Goal: Information Seeking & Learning: Learn about a topic

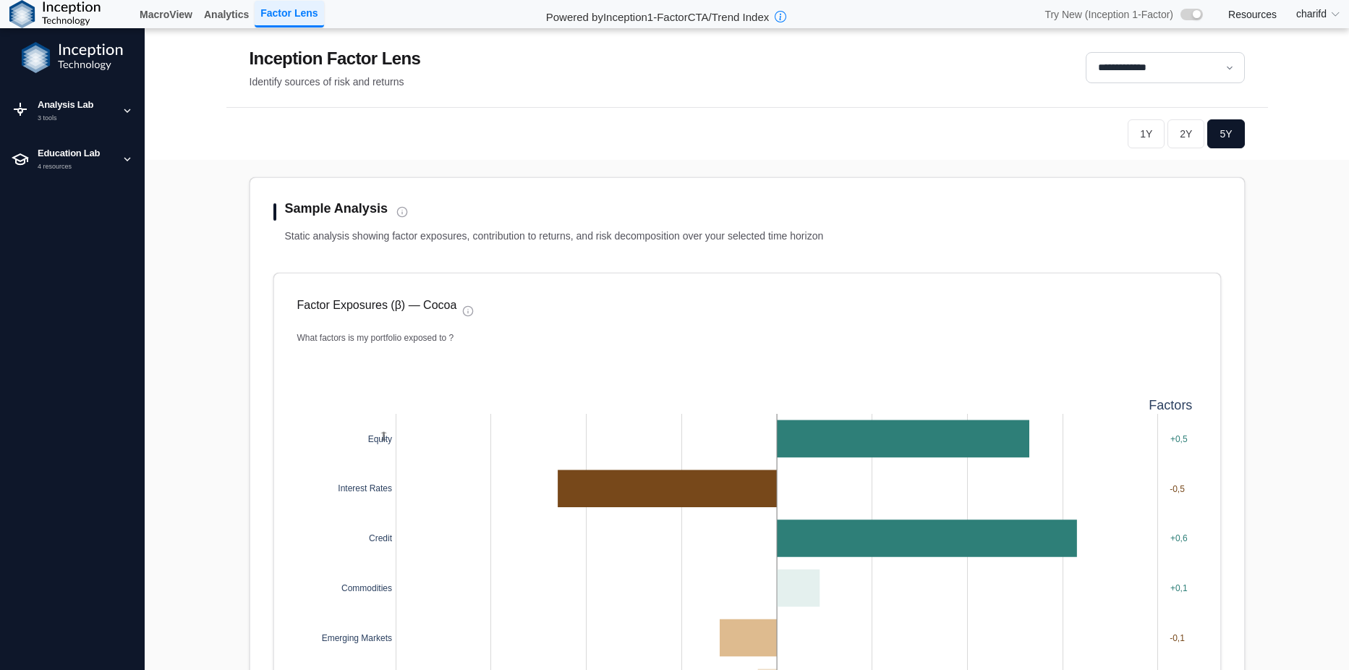
select select "**"
click at [232, 18] on link "Analytics" at bounding box center [226, 14] width 56 height 25
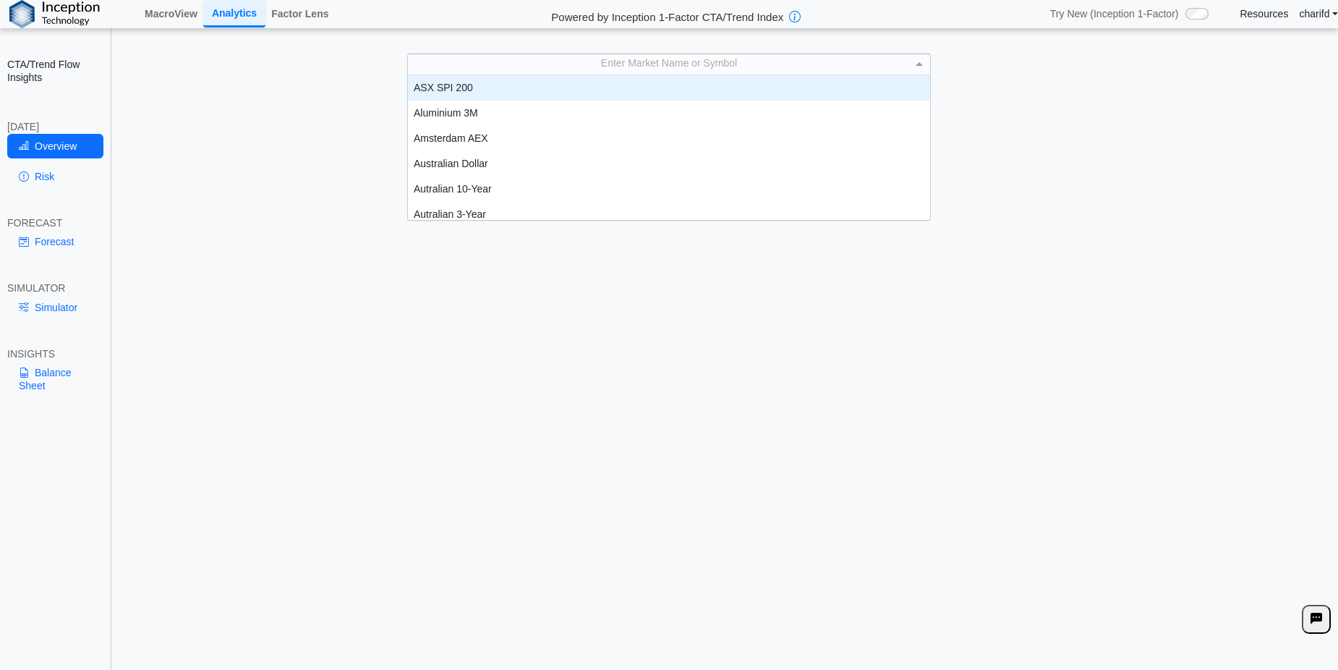
click at [680, 75] on div "Enter Market Name or Symbol ASX SPI 200 Aluminium 3M Amsterdam AEX Australian D…" at bounding box center [669, 65] width 524 height 22
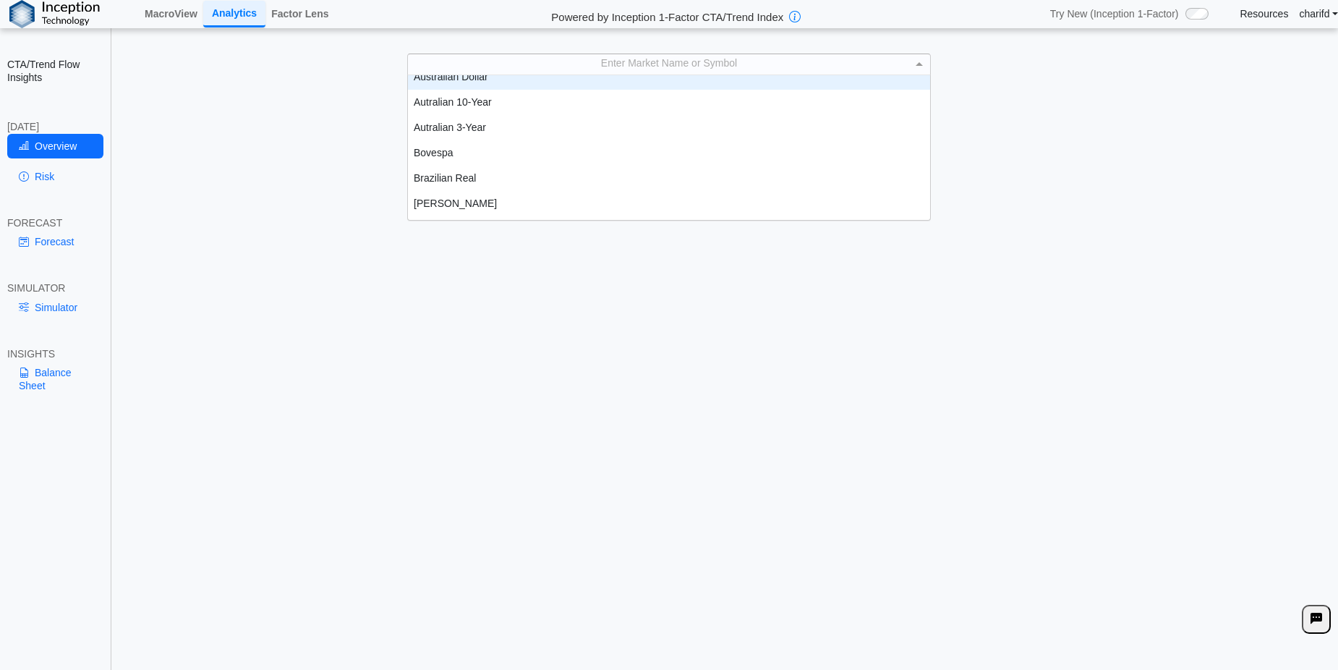
scroll to position [145, 0]
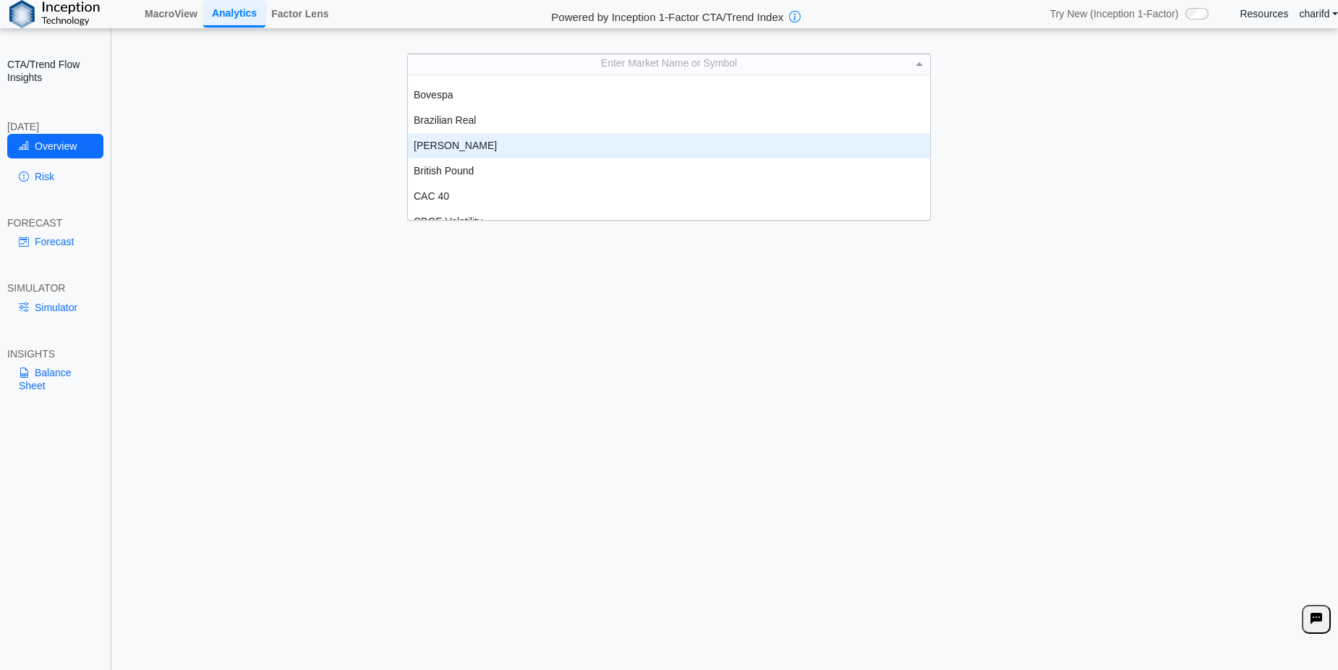
click at [474, 143] on div "[PERSON_NAME]" at bounding box center [669, 145] width 522 height 25
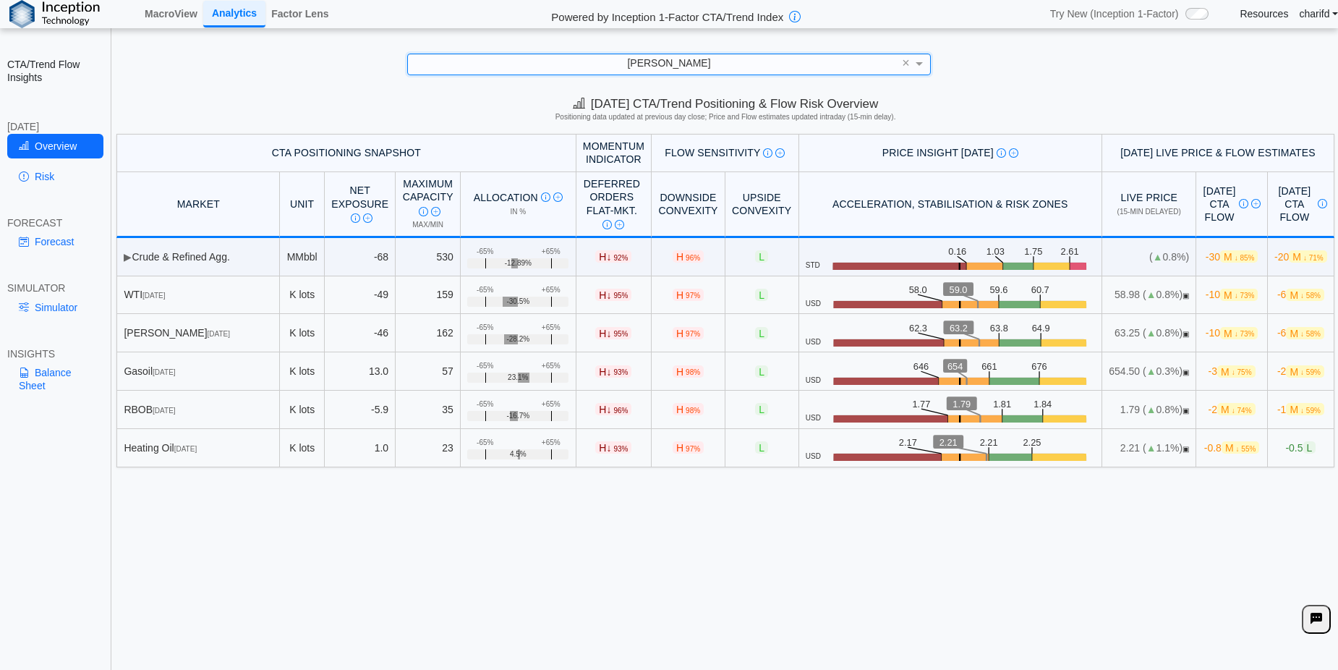
click at [1122, 69] on div "[PERSON_NAME] ×" at bounding box center [668, 65] width 1309 height 22
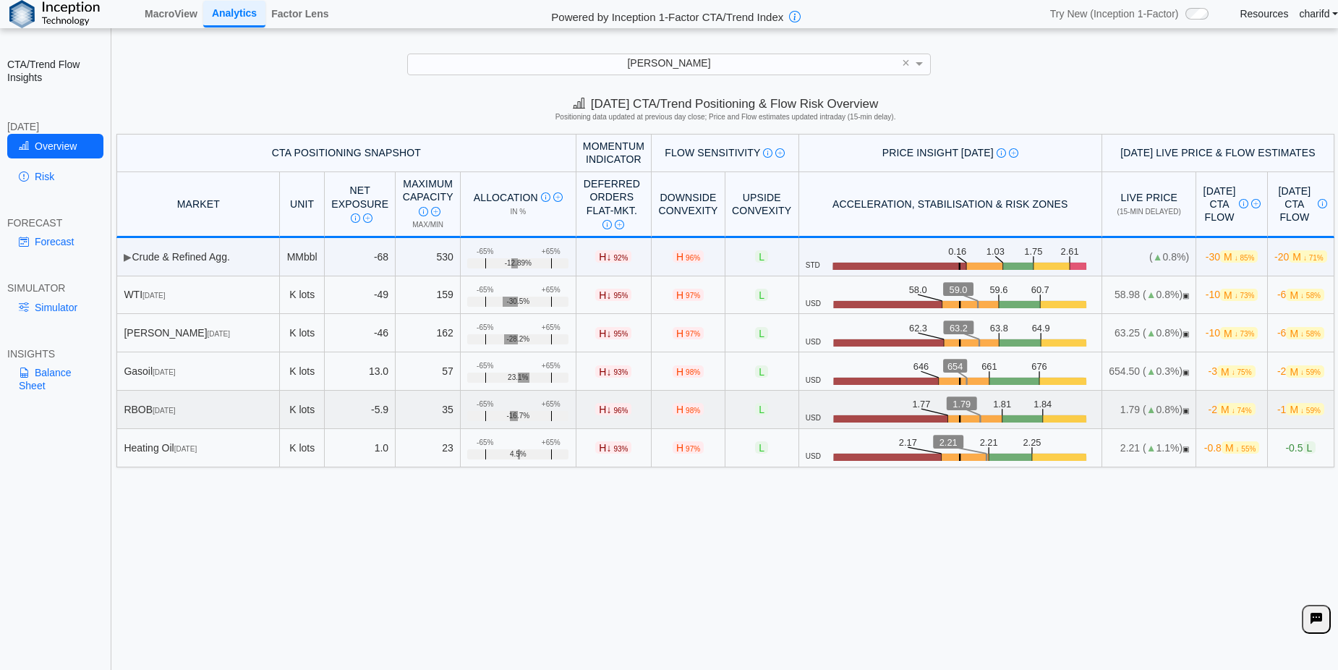
click at [1217, 414] on span "M ↓ 74%" at bounding box center [1236, 409] width 38 height 12
click at [77, 173] on link "Risk" at bounding box center [55, 176] width 96 height 25
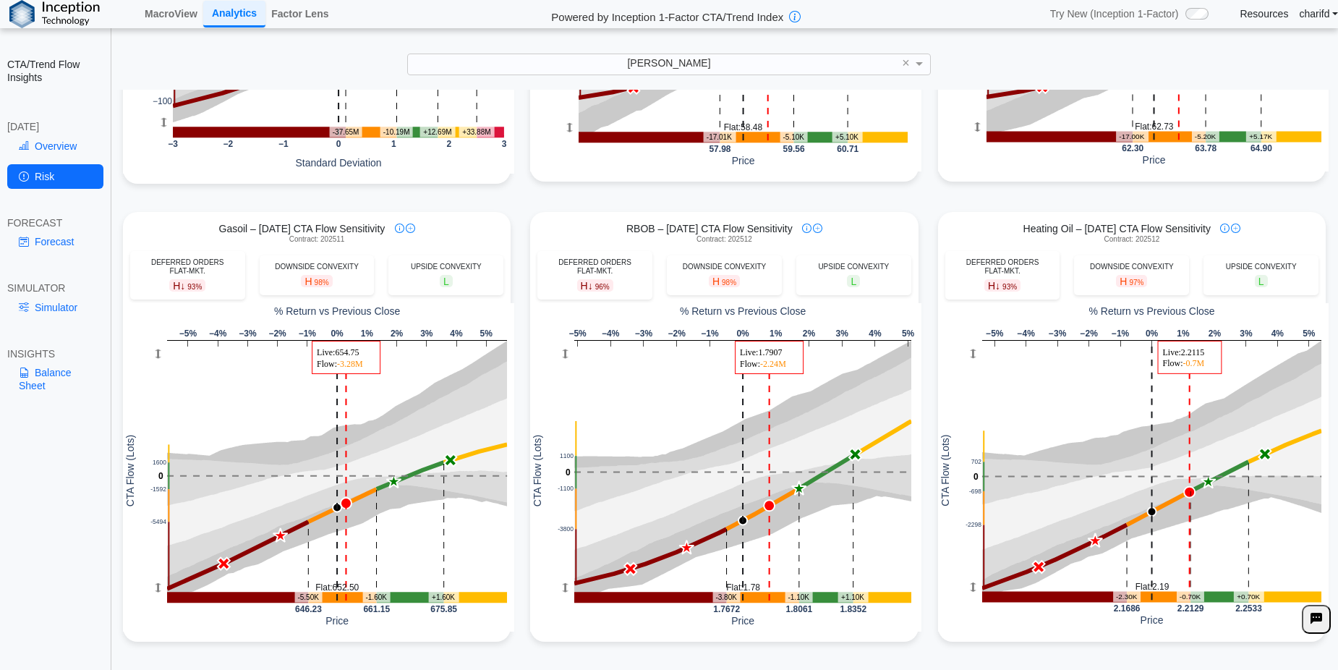
scroll to position [21, 0]
